Goal: Information Seeking & Learning: Learn about a topic

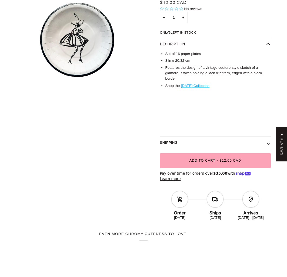
scroll to position [71, 0]
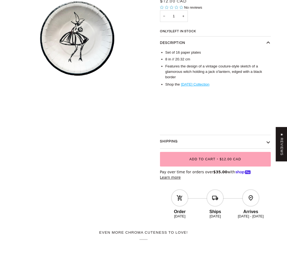
click at [269, 142] on button "Shipping" at bounding box center [215, 141] width 111 height 13
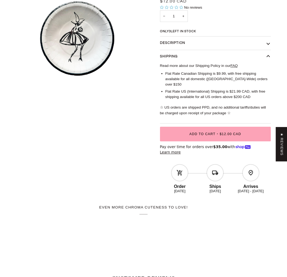
click at [268, 55] on button "Shipping" at bounding box center [215, 56] width 111 height 13
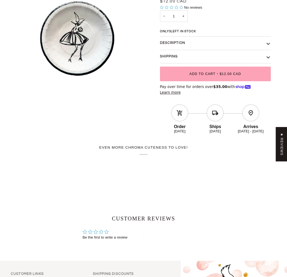
click at [266, 43] on button "Description" at bounding box center [215, 43] width 111 height 13
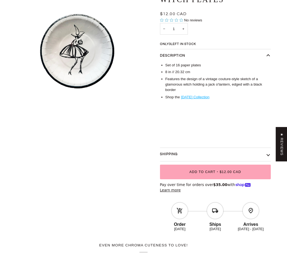
scroll to position [50, 0]
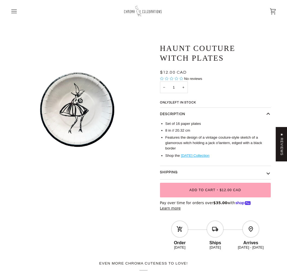
click at [253, 176] on button "Shipping" at bounding box center [215, 172] width 111 height 13
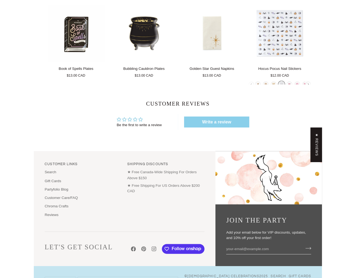
scroll to position [295, 0]
